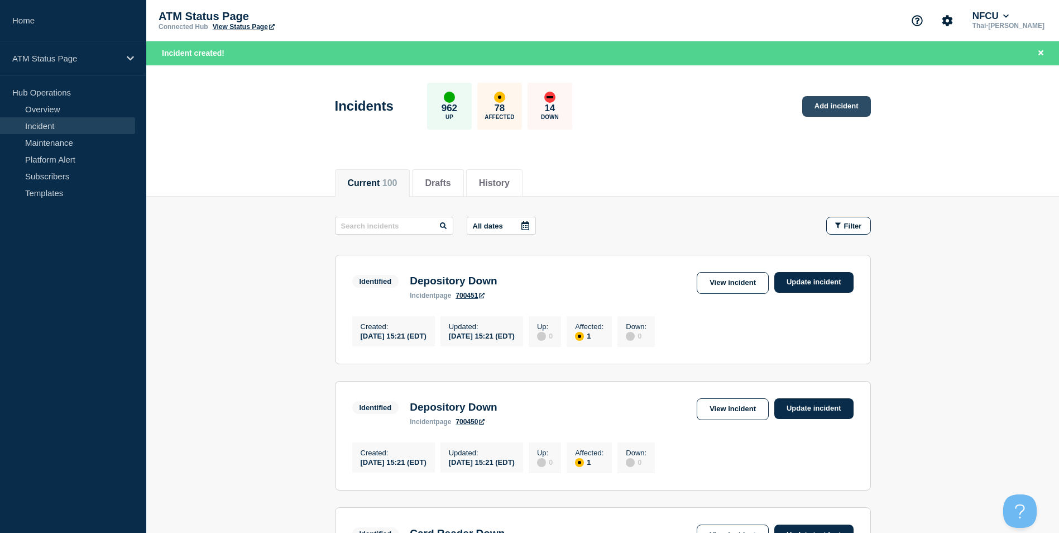
click at [830, 104] on link "Add incident" at bounding box center [836, 106] width 69 height 21
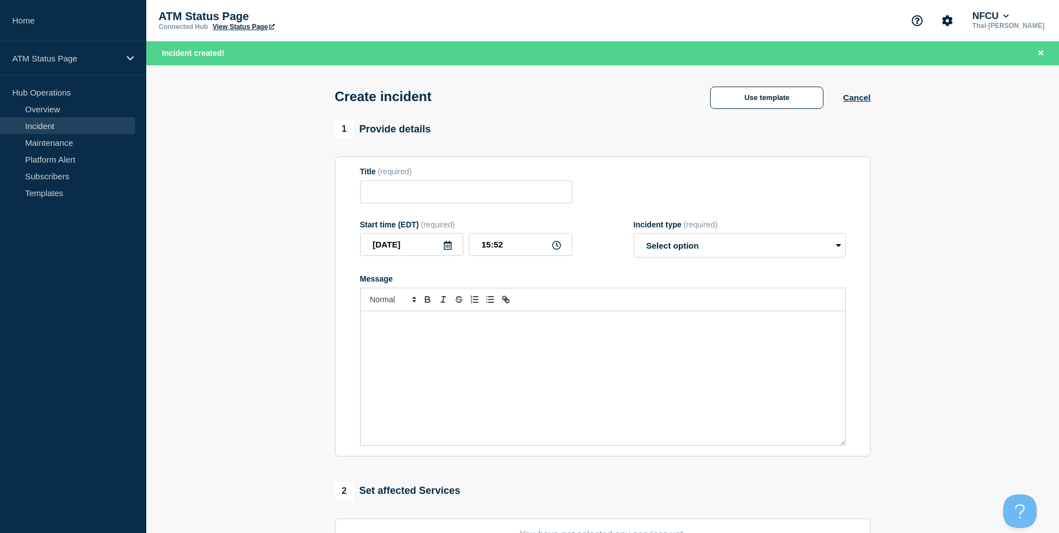
scroll to position [274, 0]
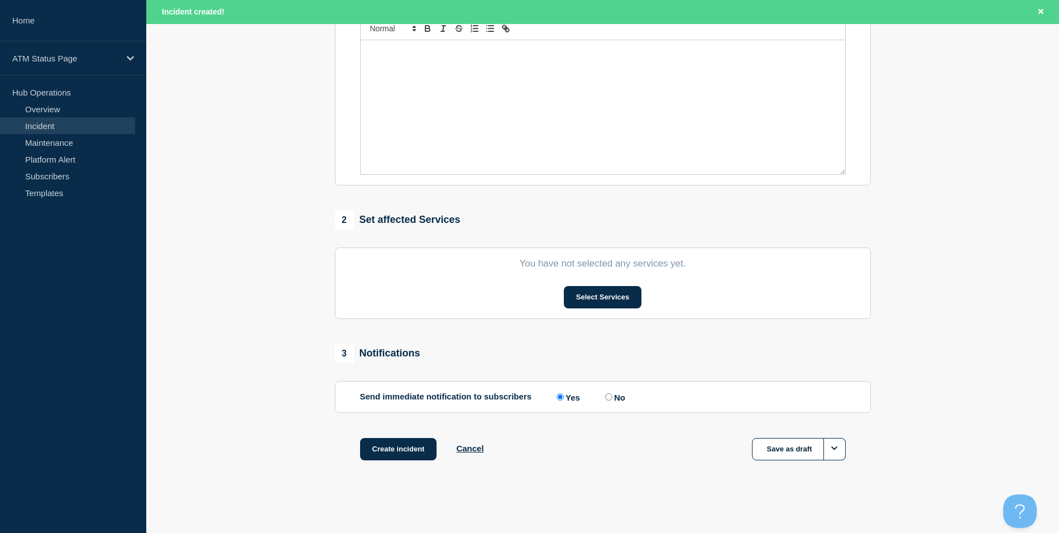
click at [625, 313] on section "You have not selected any services yet. Select Services" at bounding box center [603, 282] width 536 height 71
click at [619, 303] on button "Select Services" at bounding box center [603, 297] width 78 height 22
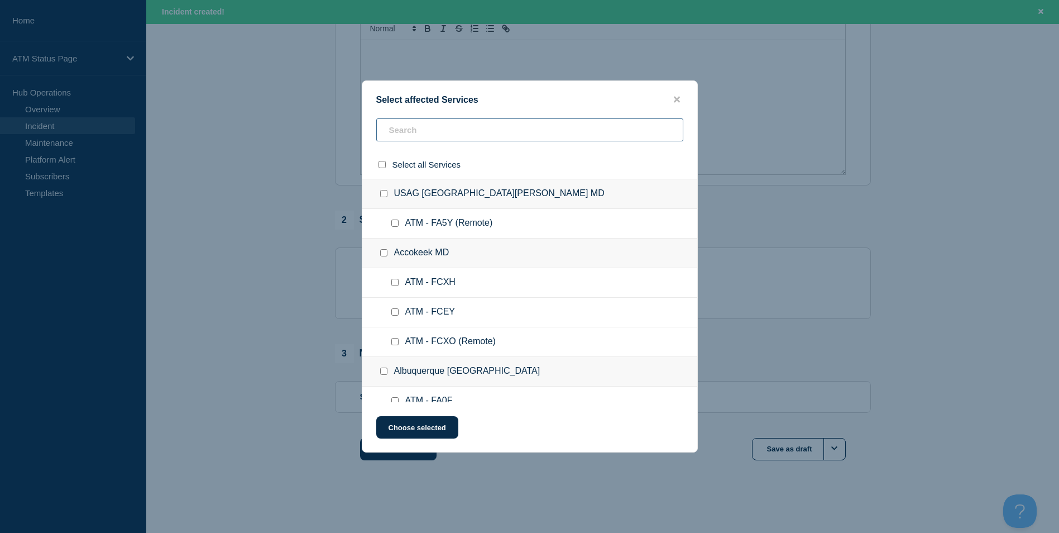
click at [423, 135] on input "text" at bounding box center [529, 129] width 307 height 23
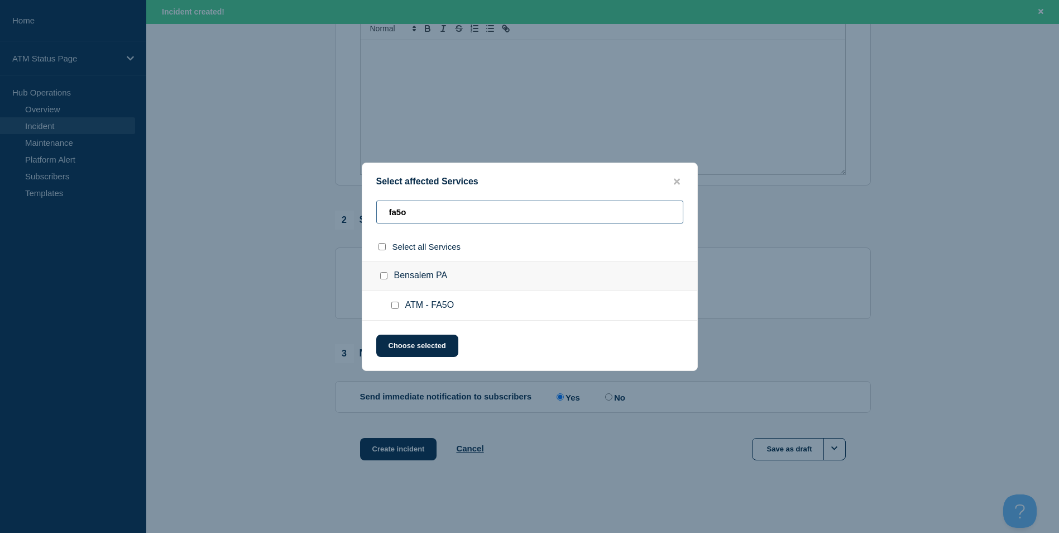
type input "fa5o"
click at [394, 302] on input "ATM - FA5O checkbox" at bounding box center [394, 305] width 7 height 7
checkbox input "true"
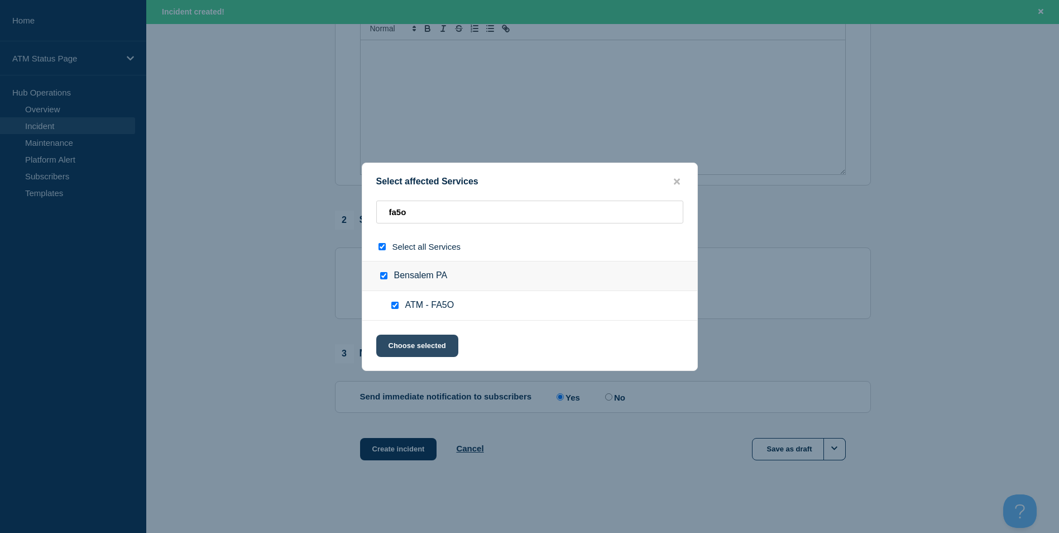
click at [405, 345] on button "Choose selected" at bounding box center [417, 345] width 82 height 22
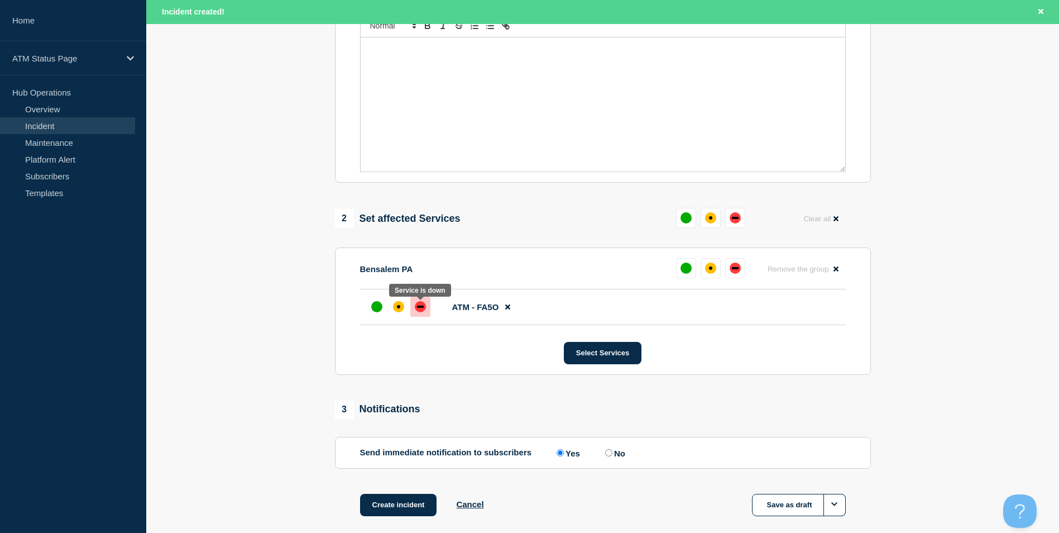
click at [418, 307] on div "down" at bounding box center [420, 306] width 11 height 11
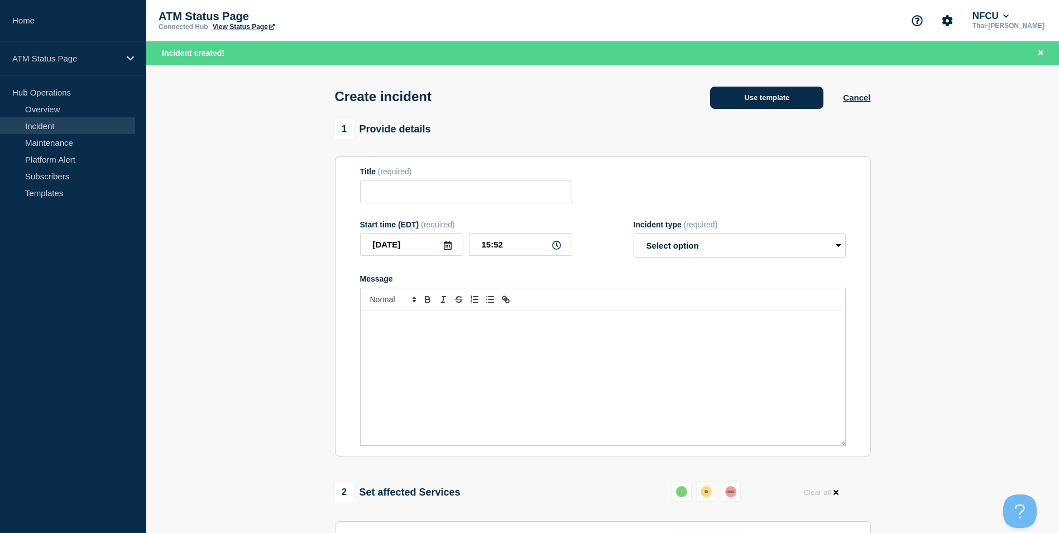
click at [762, 106] on button "Use template" at bounding box center [766, 98] width 113 height 22
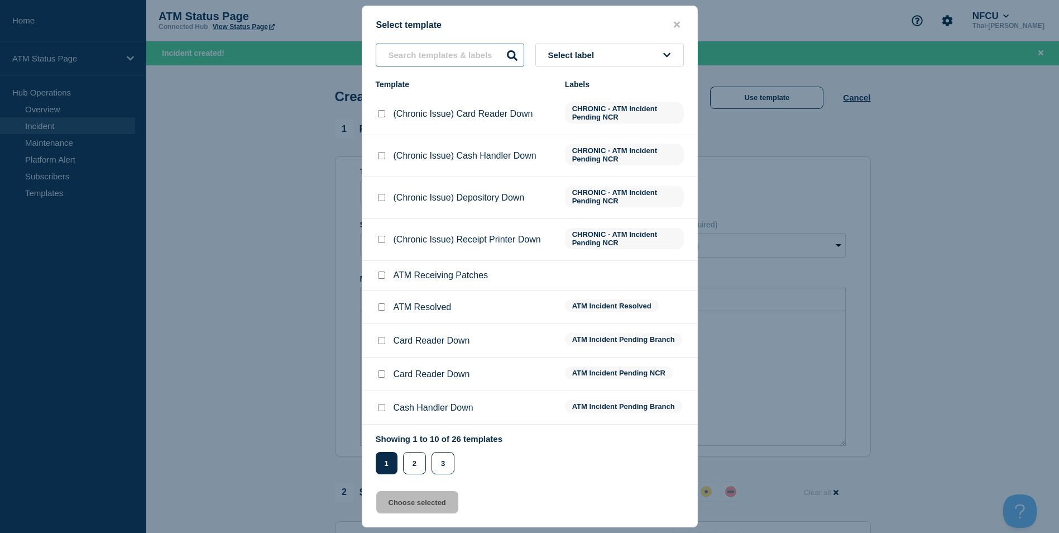
click at [408, 54] on input "text" at bounding box center [450, 55] width 149 height 23
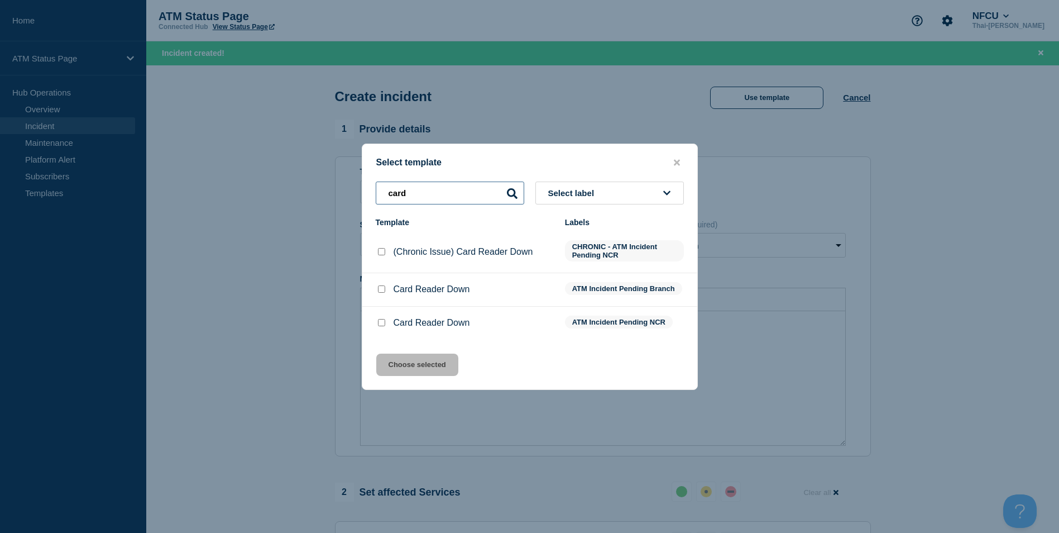
type input "card"
click at [378, 290] on input "Card Reader Down checkbox" at bounding box center [381, 288] width 7 height 7
checkbox input "true"
click at [436, 361] on button "Choose selected" at bounding box center [417, 364] width 82 height 22
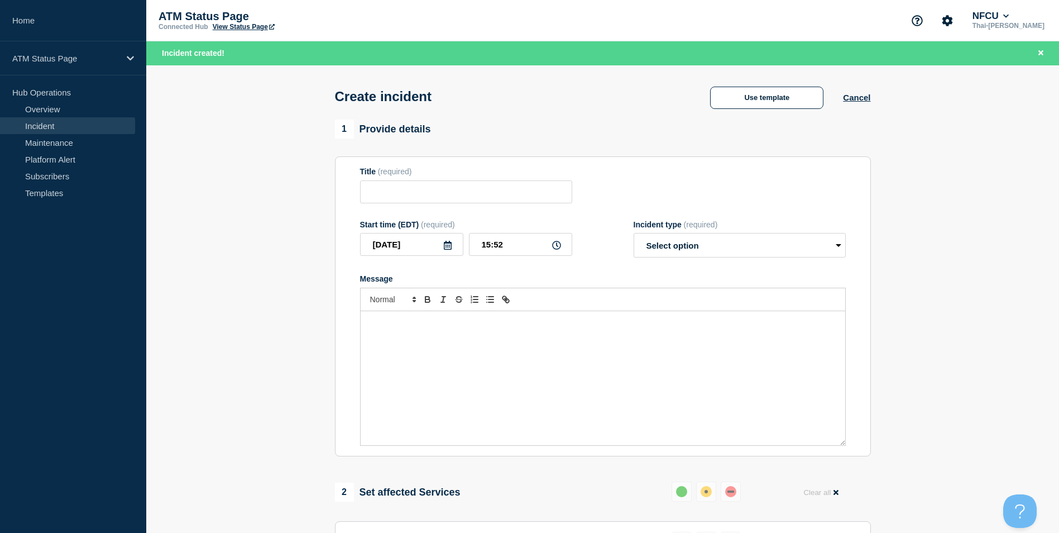
type input "Card Reader Down"
select select "identified"
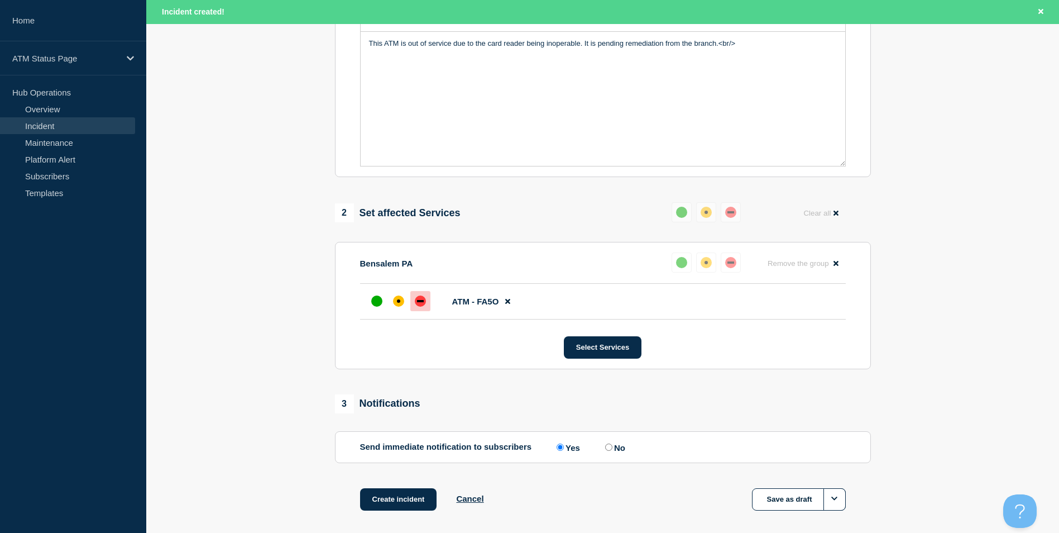
scroll to position [332, 0]
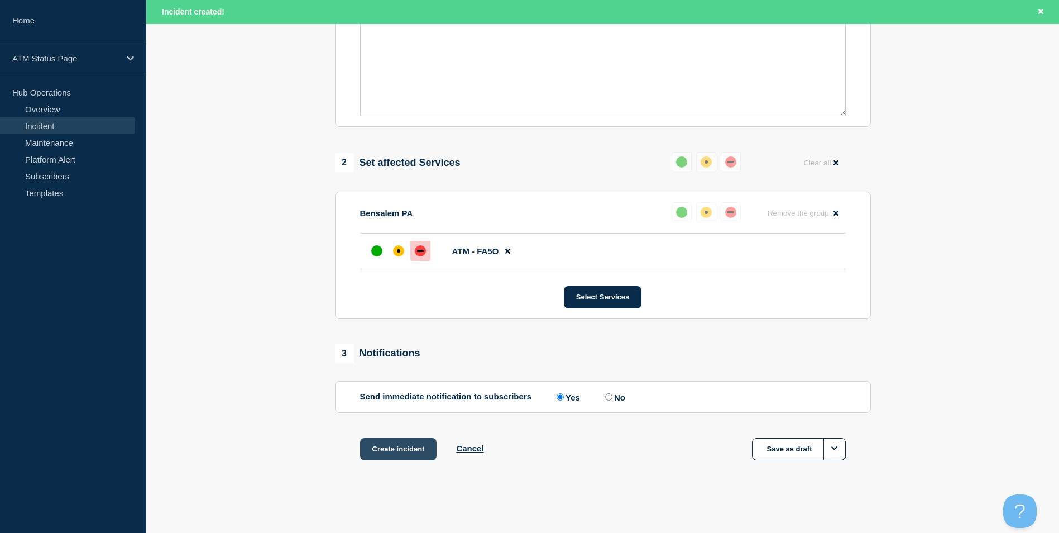
click at [394, 443] on button "Create incident" at bounding box center [398, 449] width 77 height 22
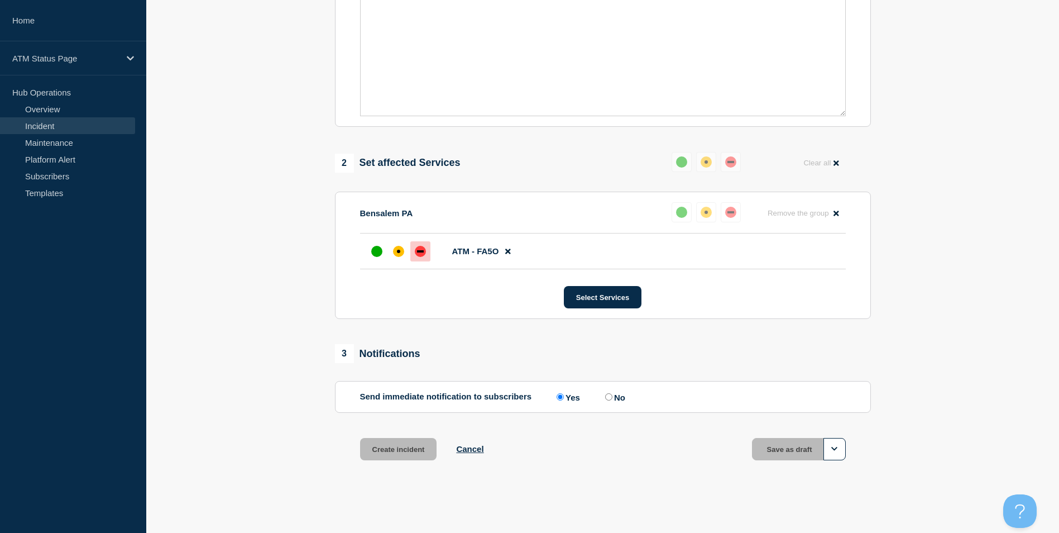
scroll to position [308, 0]
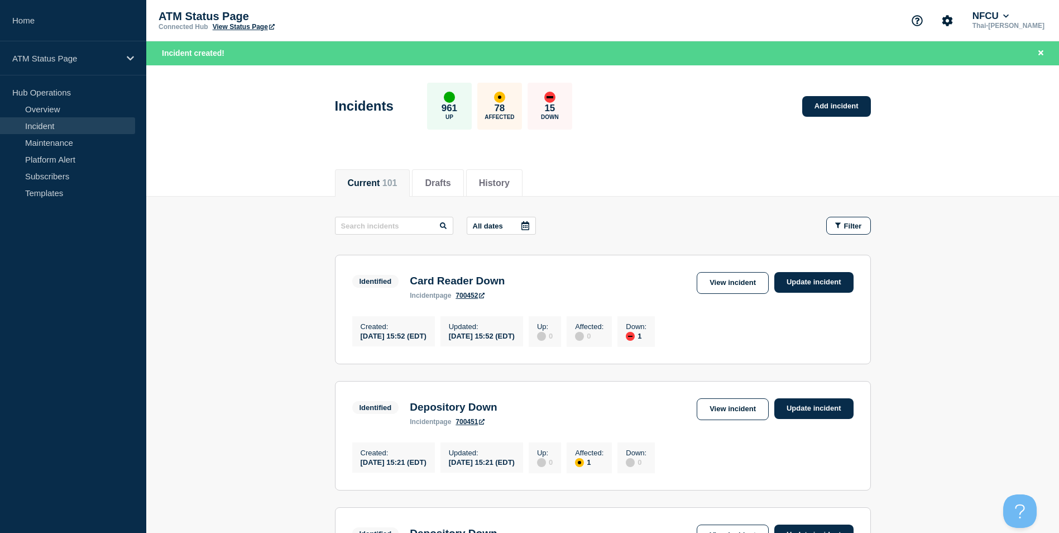
click at [825, 119] on div "Incidents 961 Up 78 Affected 15 Down Add incident" at bounding box center [602, 102] width 561 height 68
click at [826, 112] on link "Add incident" at bounding box center [836, 106] width 69 height 21
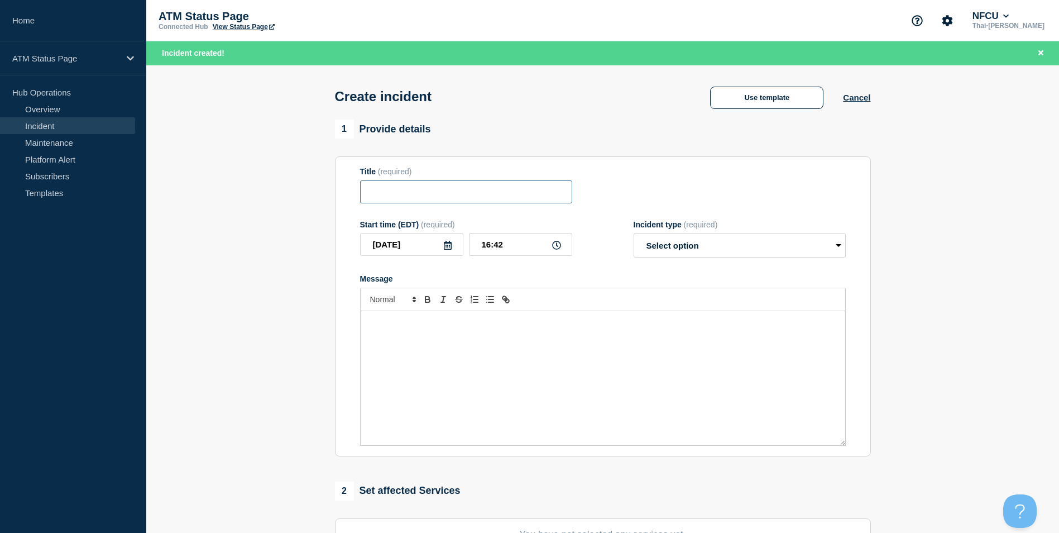
click at [463, 203] on input "Title" at bounding box center [466, 191] width 212 height 23
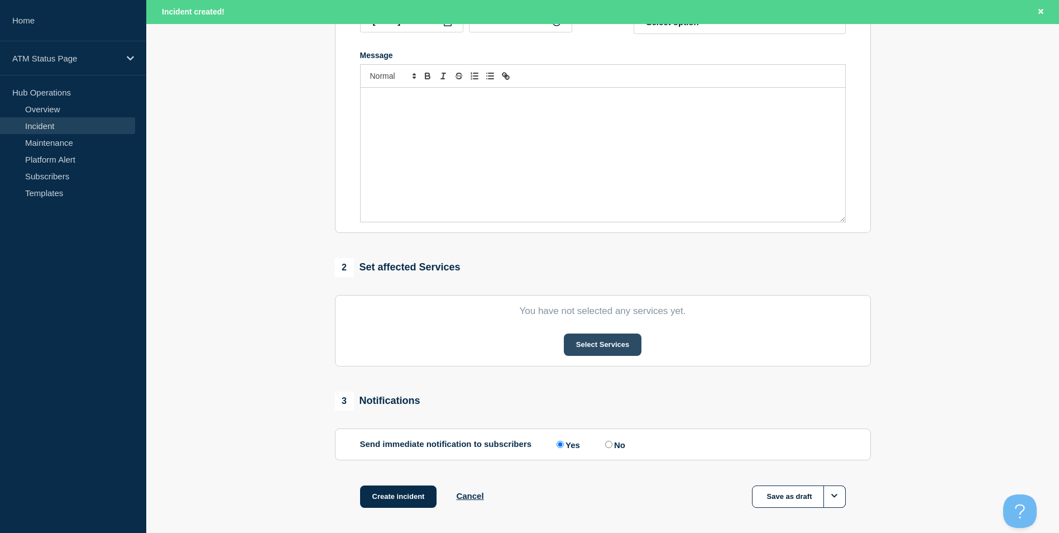
click at [624, 347] on button "Select Services" at bounding box center [603, 344] width 78 height 22
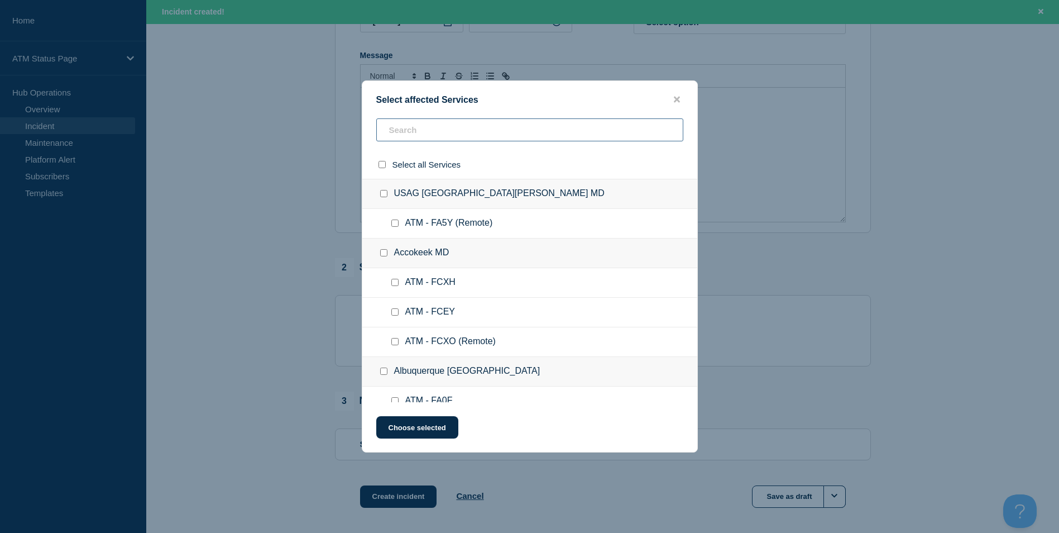
click at [447, 127] on input "text" at bounding box center [529, 129] width 307 height 23
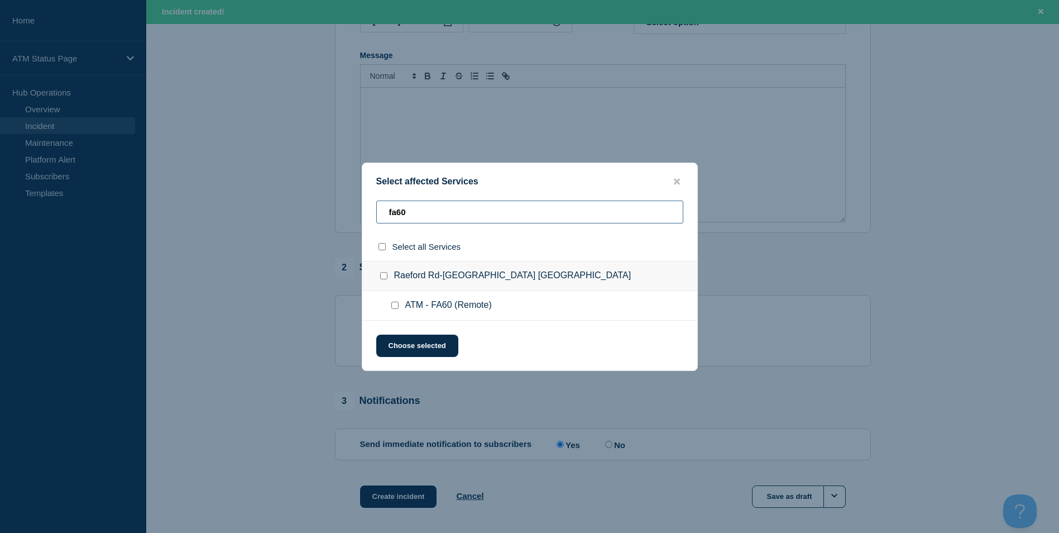
type input "fa60"
click at [393, 306] on input "ATM - FA60 (Remote) checkbox" at bounding box center [394, 305] width 7 height 7
checkbox input "true"
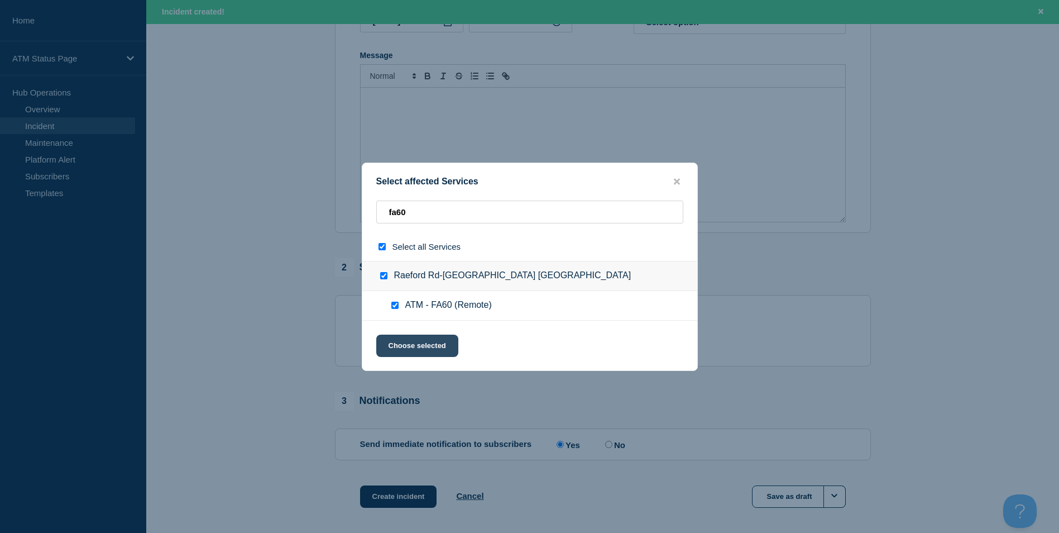
click at [436, 353] on button "Choose selected" at bounding box center [417, 345] width 82 height 22
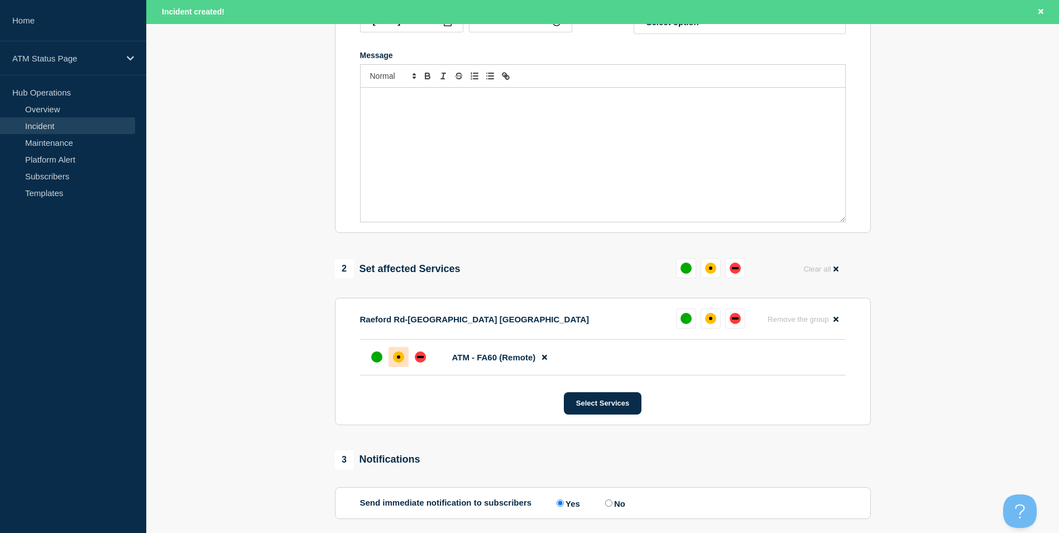
click at [403, 355] on div "affected" at bounding box center [398, 356] width 11 height 11
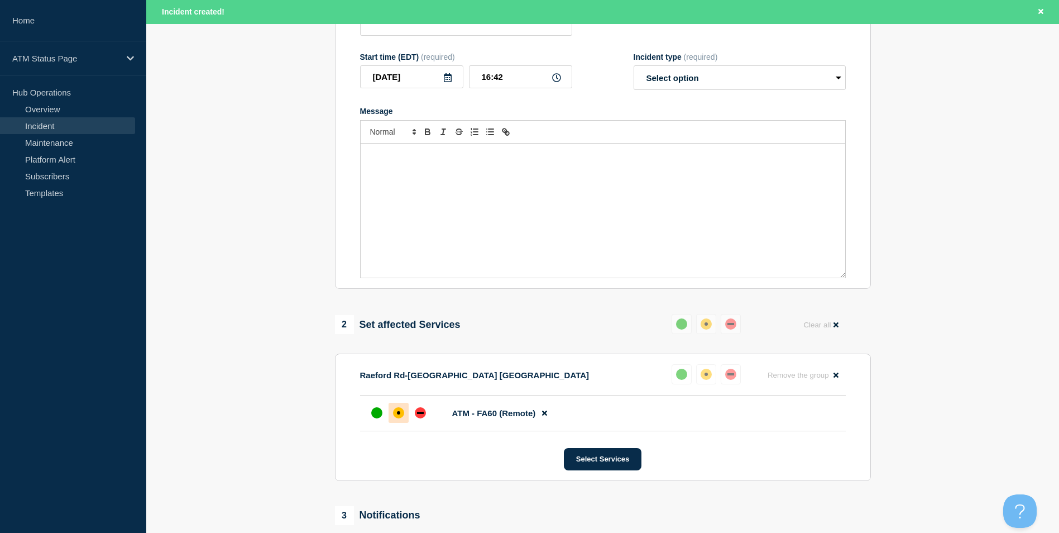
scroll to position [0, 0]
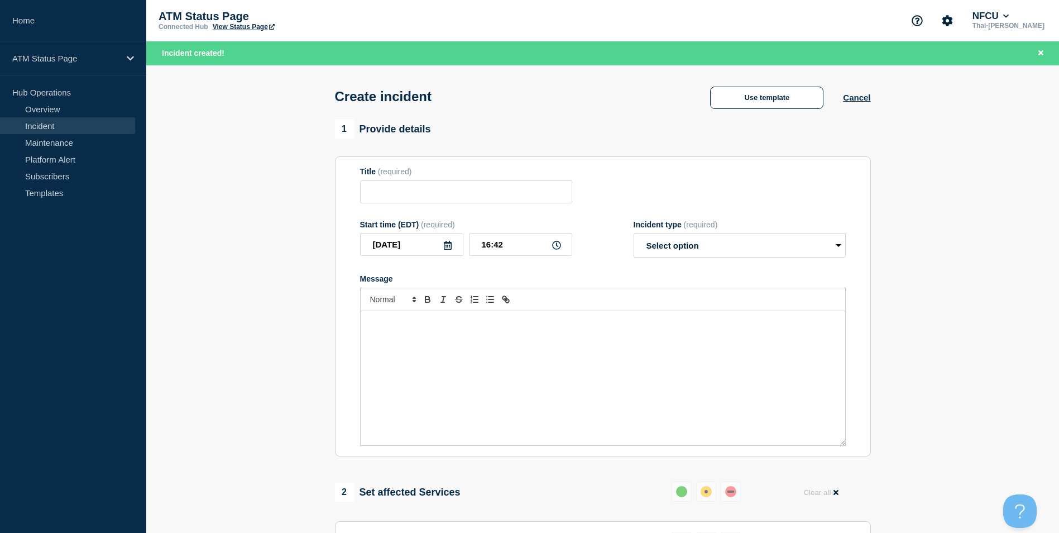
click at [795, 87] on div "Use template Cancel" at bounding box center [781, 96] width 180 height 23
click at [795, 90] on button "Use template" at bounding box center [766, 98] width 113 height 22
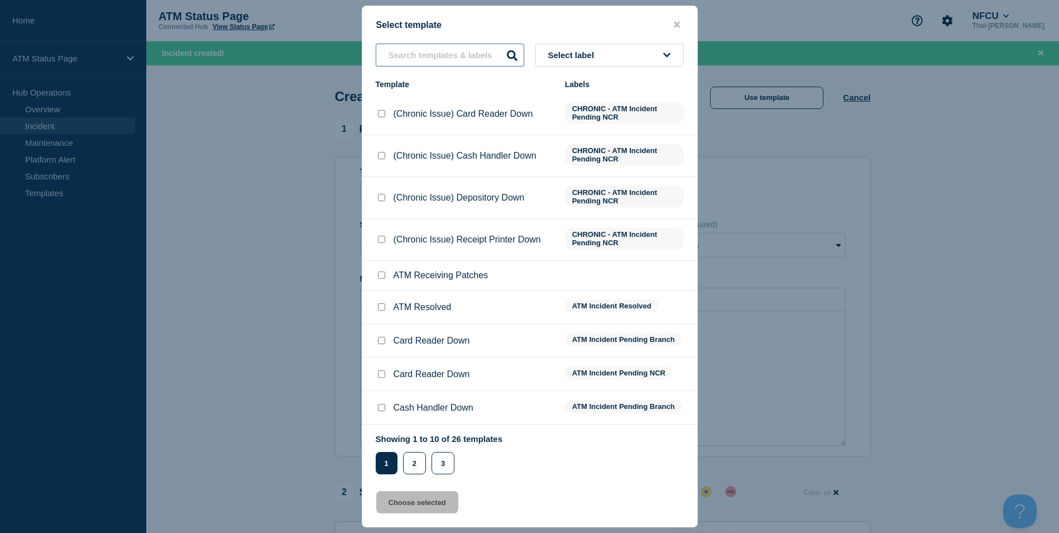
click at [453, 54] on input "text" at bounding box center [450, 55] width 149 height 23
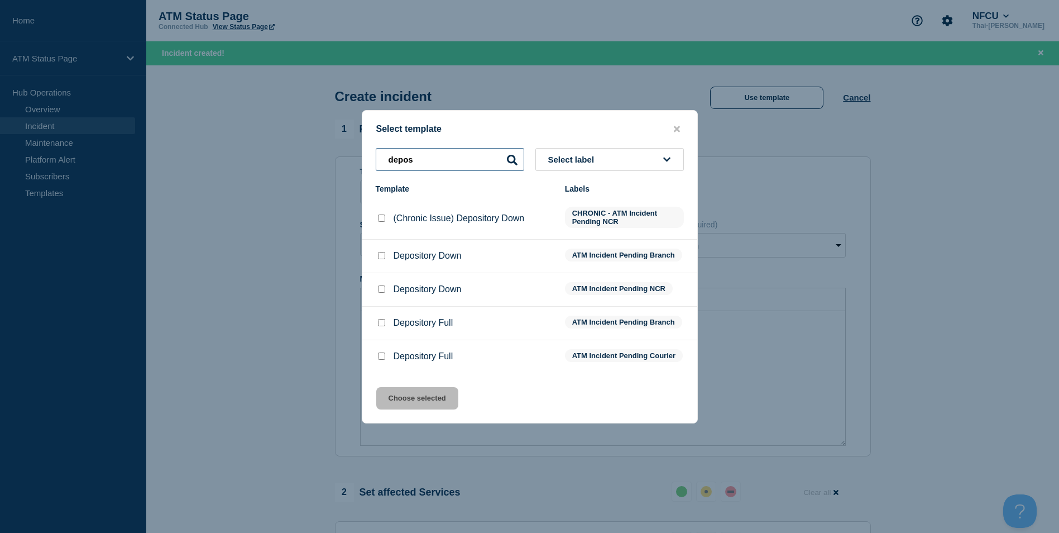
type input "depos"
click at [385, 290] on input "Depository Down checkbox" at bounding box center [381, 288] width 7 height 7
checkbox input "true"
click at [434, 398] on button "Choose selected" at bounding box center [417, 398] width 82 height 22
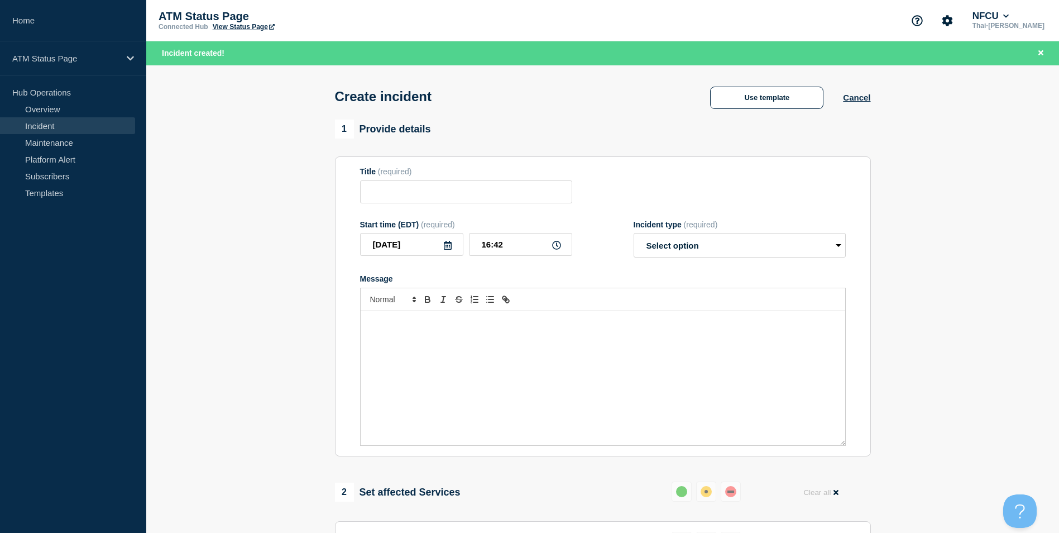
type input "Depository Down"
select select "identified"
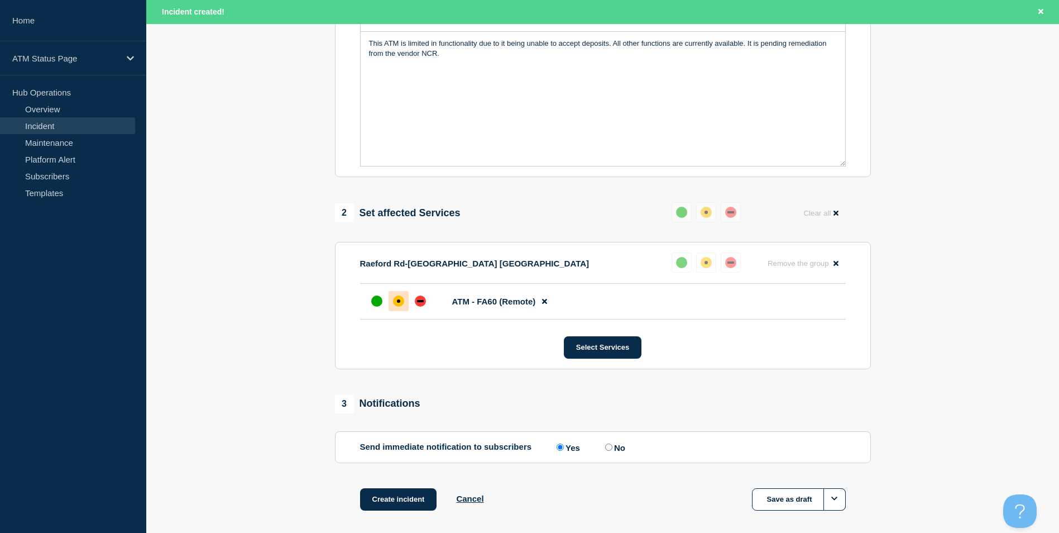
scroll to position [332, 0]
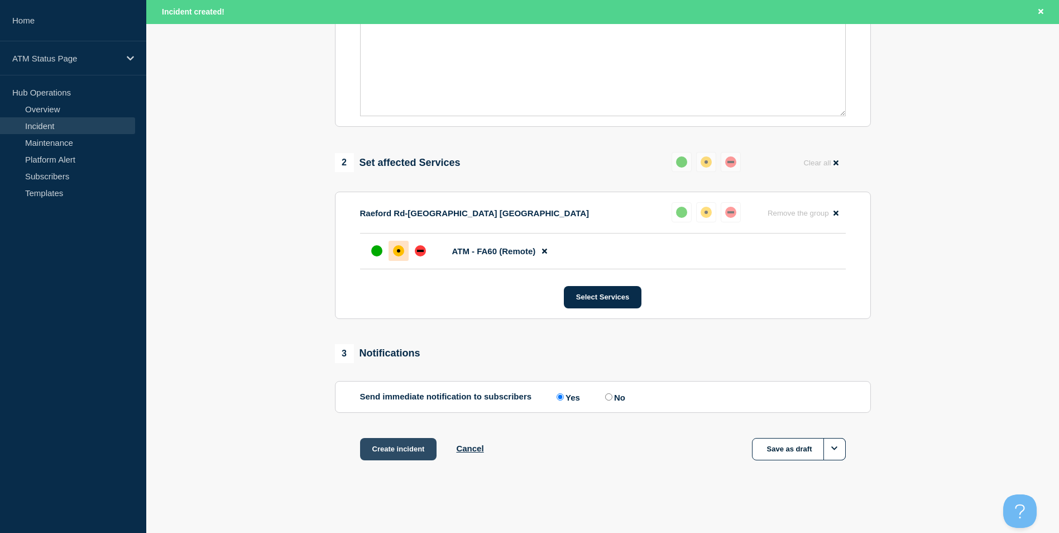
click at [400, 449] on button "Create incident" at bounding box center [398, 449] width 77 height 22
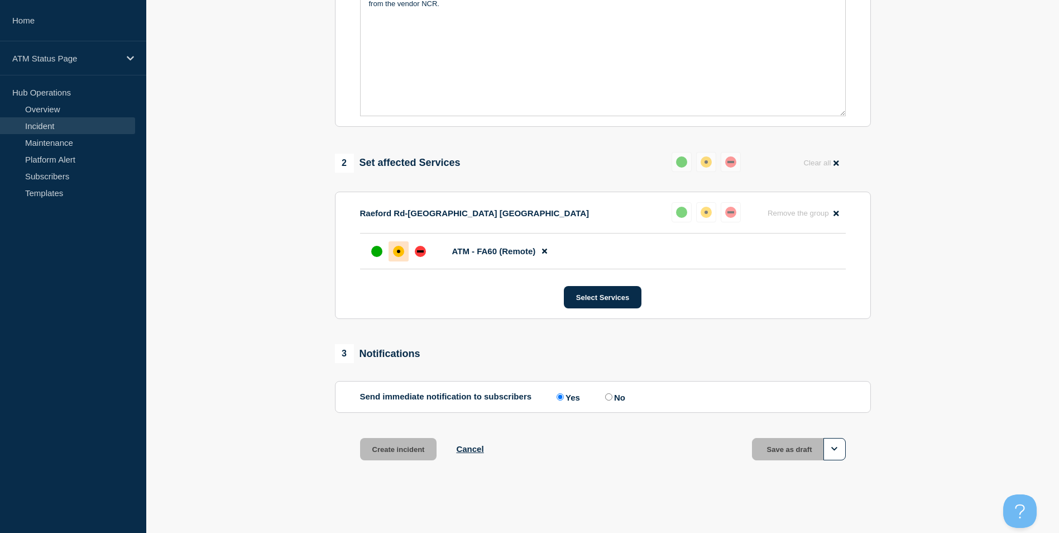
scroll to position [308, 0]
